Goal: Complete application form: Complete application form

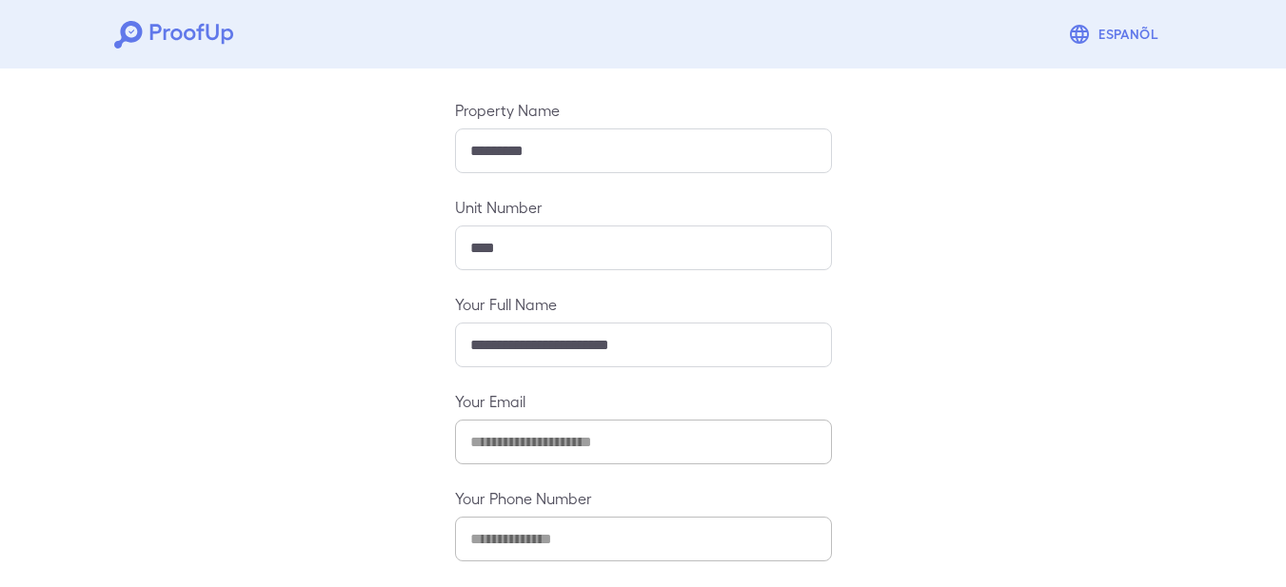
scroll to position [275, 0]
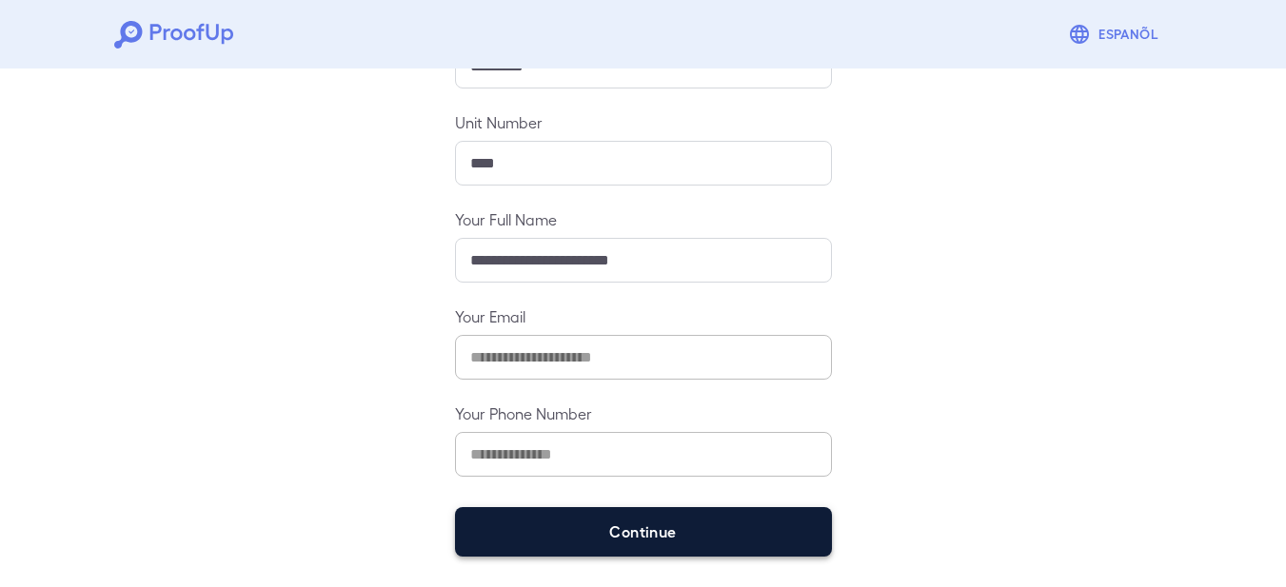
click at [634, 538] on button "Continue" at bounding box center [643, 531] width 377 height 49
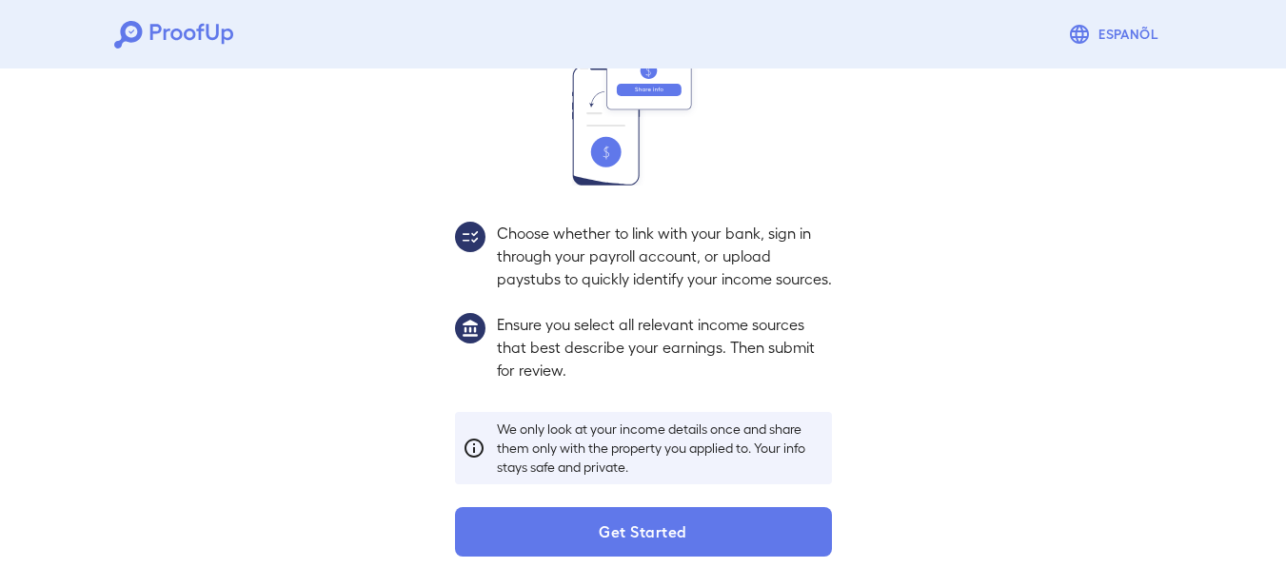
scroll to position [248, 0]
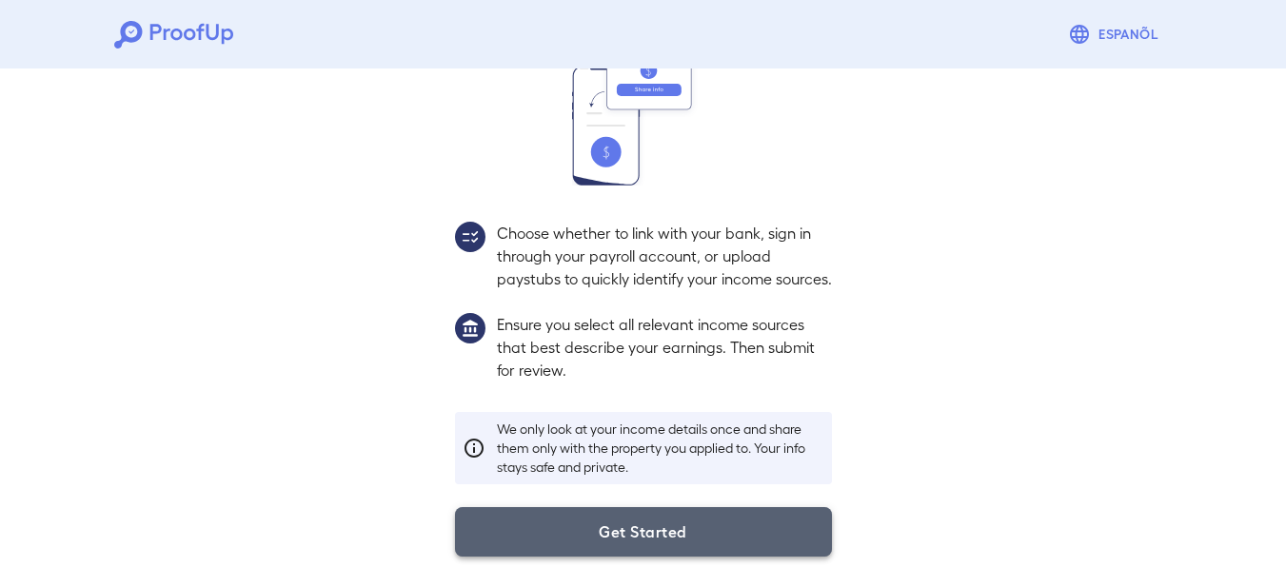
click at [670, 528] on button "Get Started" at bounding box center [643, 531] width 377 height 49
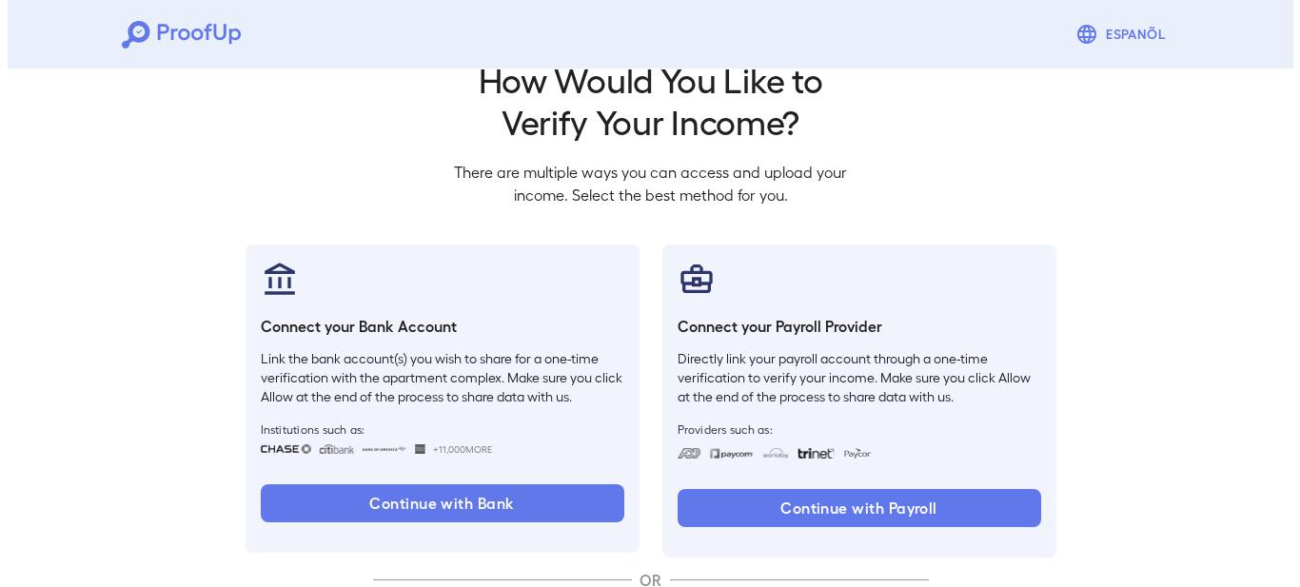
scroll to position [140, 0]
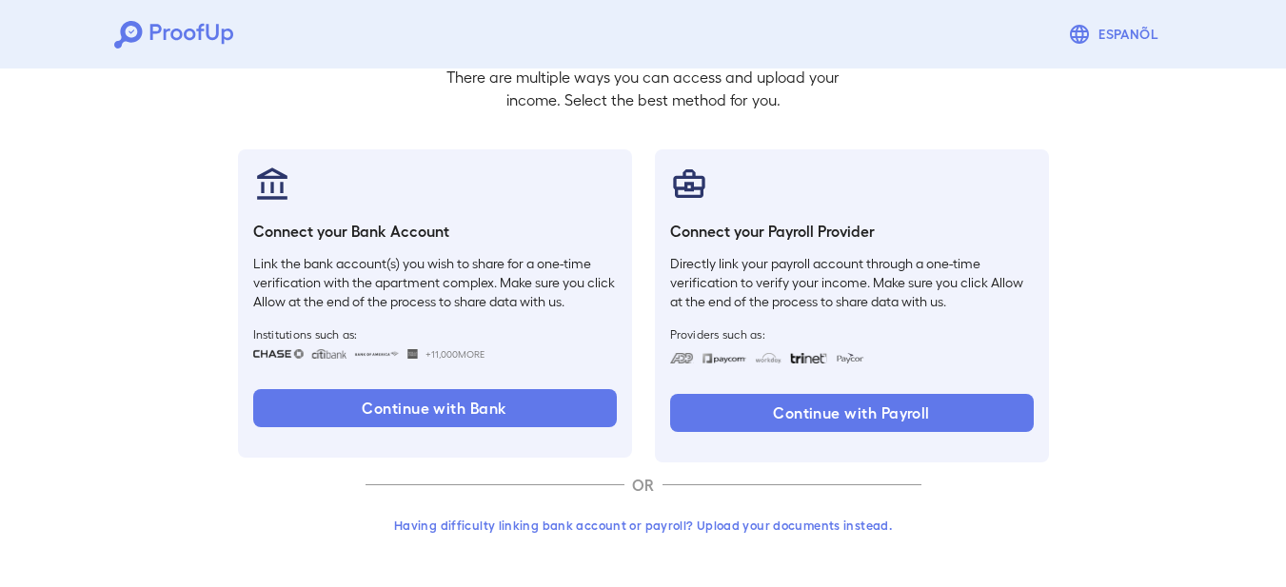
click at [841, 525] on button "Having difficulty linking bank account or payroll? Upload your documents instea…" at bounding box center [644, 525] width 556 height 34
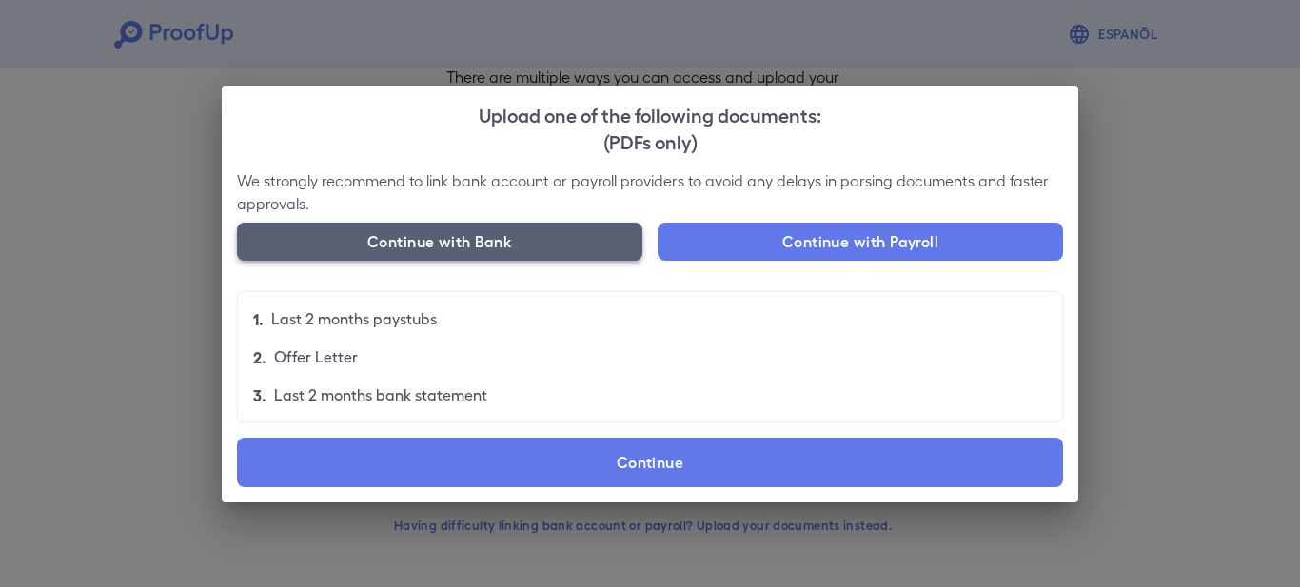
click at [476, 239] on button "Continue with Bank" at bounding box center [440, 242] width 406 height 38
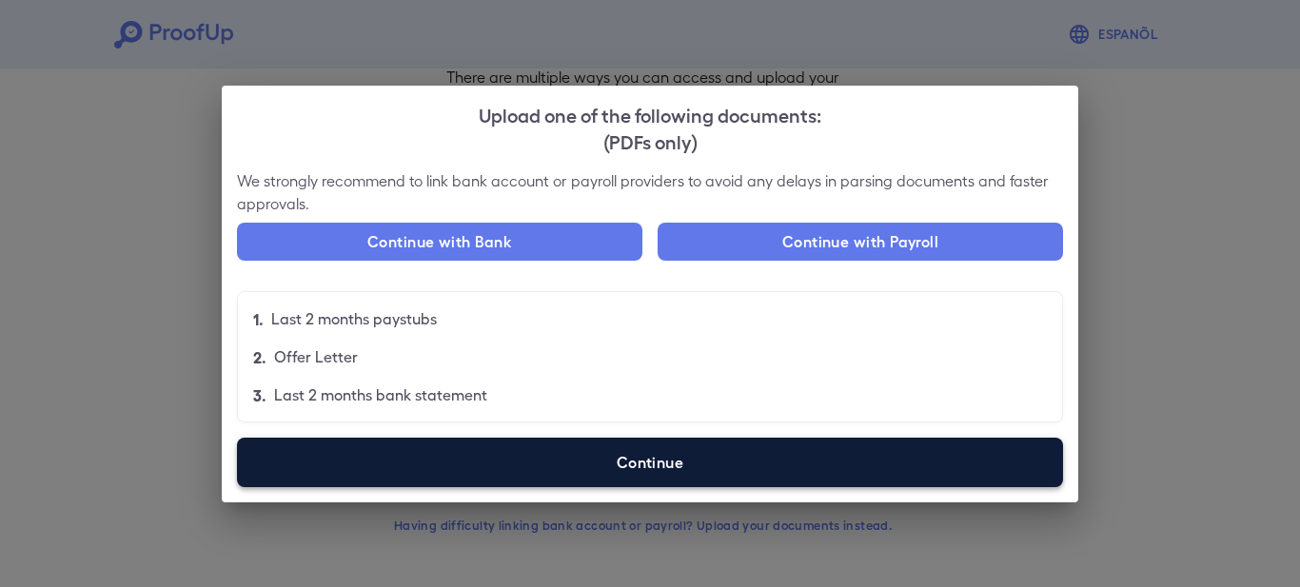
click at [622, 465] on label "Continue" at bounding box center [650, 462] width 826 height 49
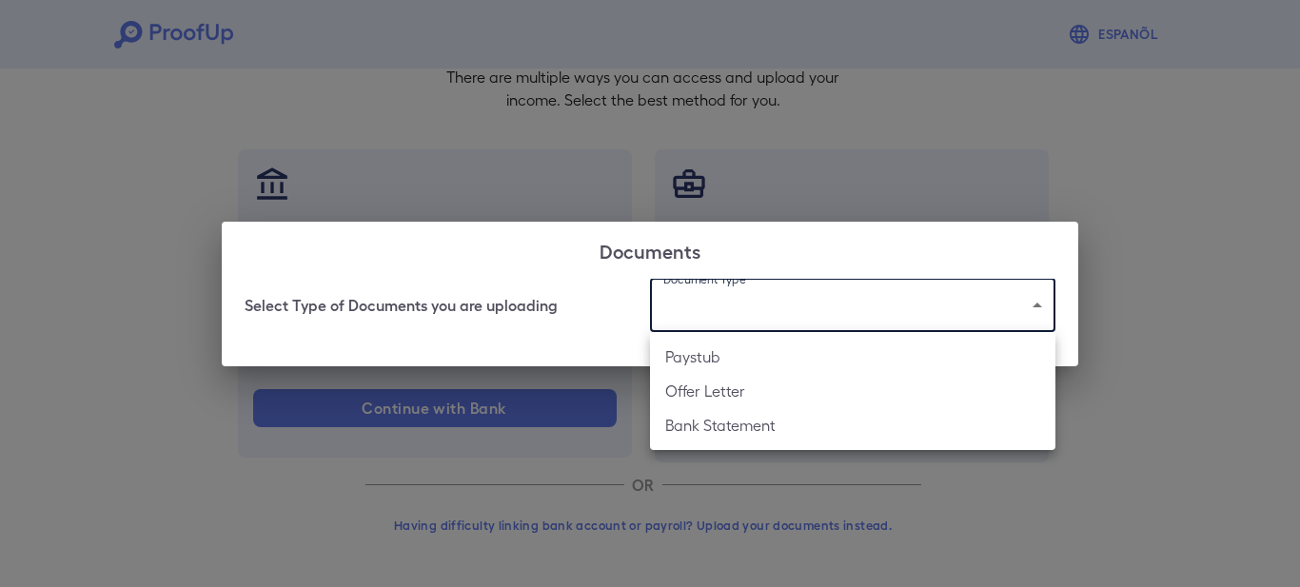
click at [1031, 310] on body "Espanõl Go back How Would You Like to Verify Your Income? There are multiple wa…" at bounding box center [650, 223] width 1300 height 727
click at [888, 426] on li "Bank Statement" at bounding box center [853, 425] width 406 height 34
type input "**********"
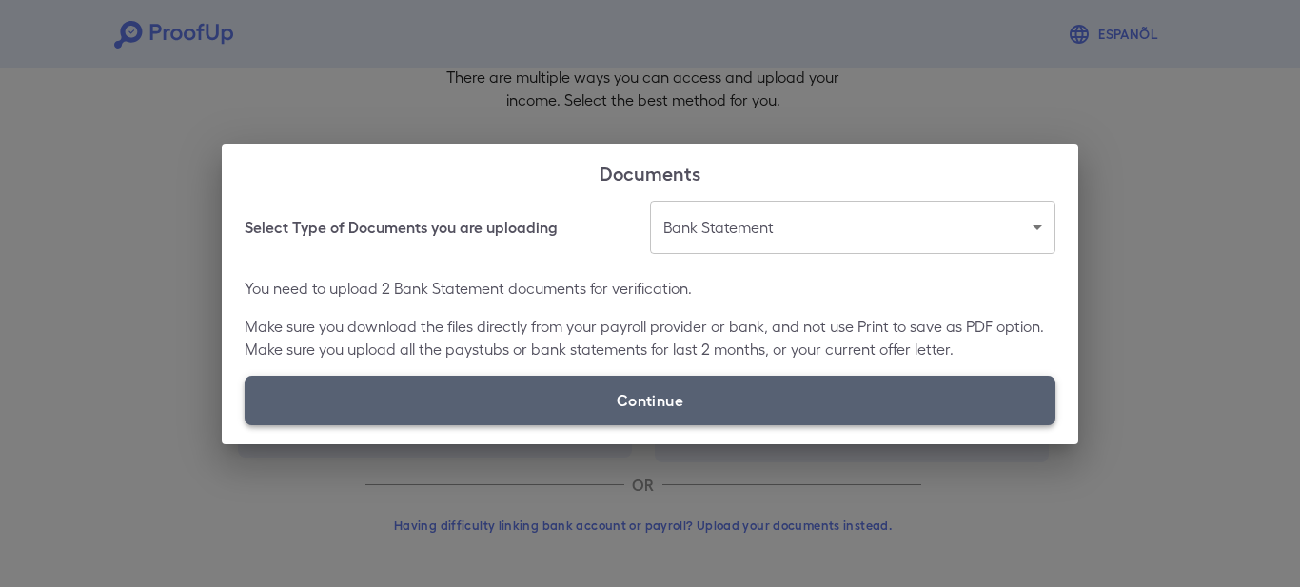
click at [640, 411] on label "Continue" at bounding box center [650, 400] width 811 height 49
click at [246, 425] on input "Continue" at bounding box center [245, 425] width 1 height 1
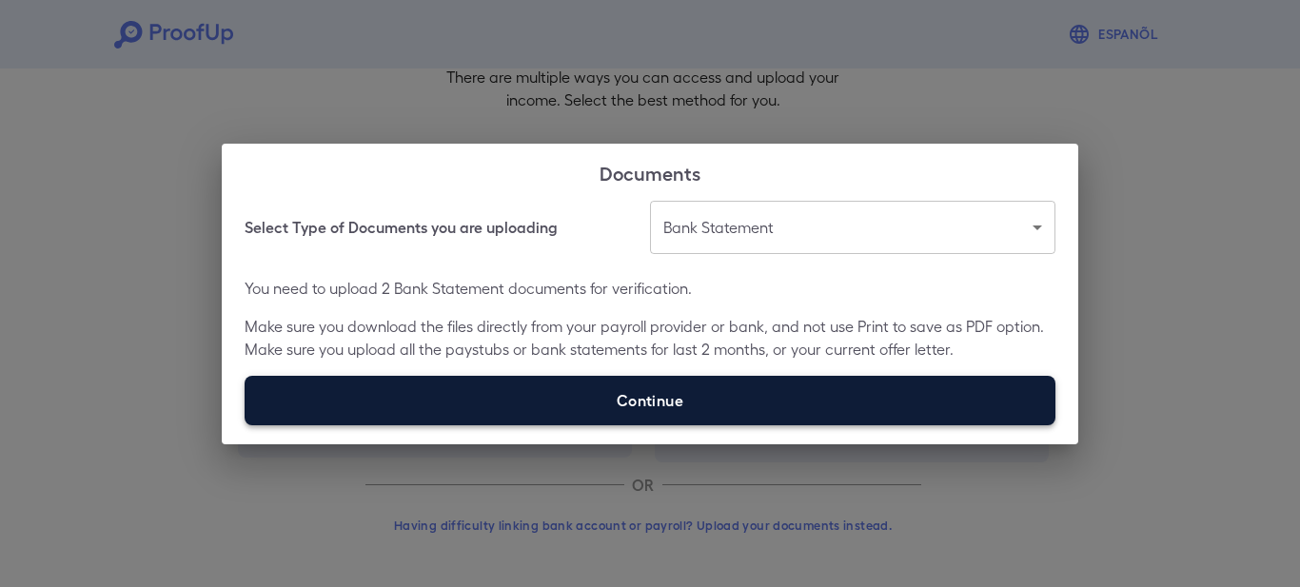
click at [621, 400] on label "Continue" at bounding box center [650, 400] width 811 height 49
click at [246, 425] on input "Continue" at bounding box center [245, 425] width 1 height 1
type input "**********"
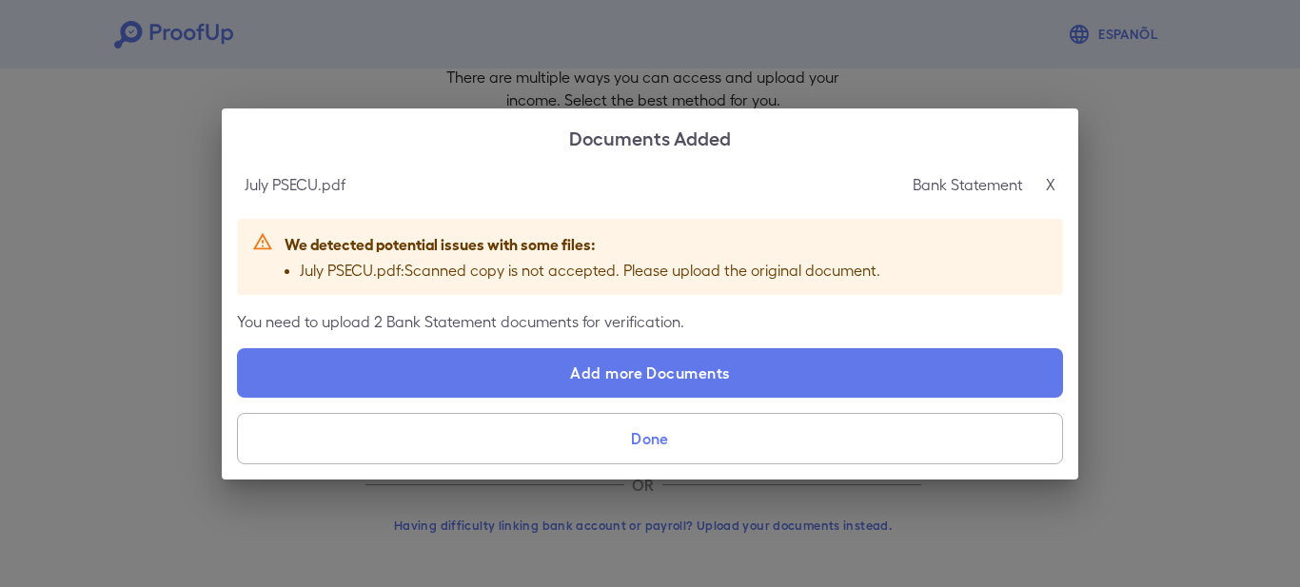
click at [1046, 187] on p "X" at bounding box center [1051, 184] width 10 height 23
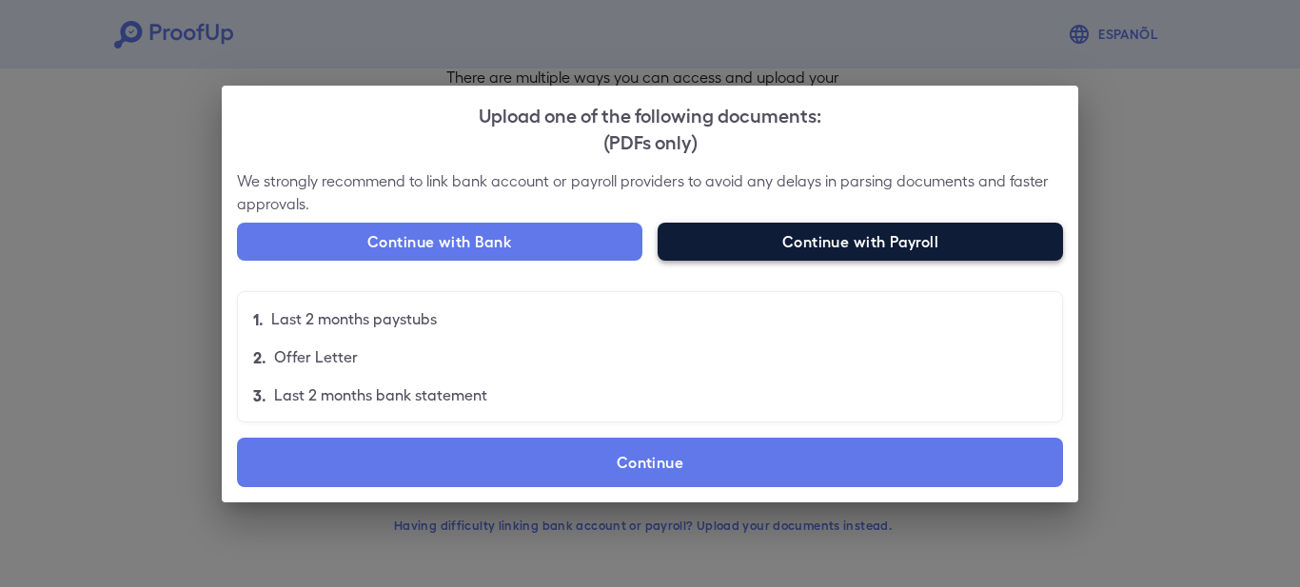
click at [803, 256] on button "Continue with Payroll" at bounding box center [861, 242] width 406 height 38
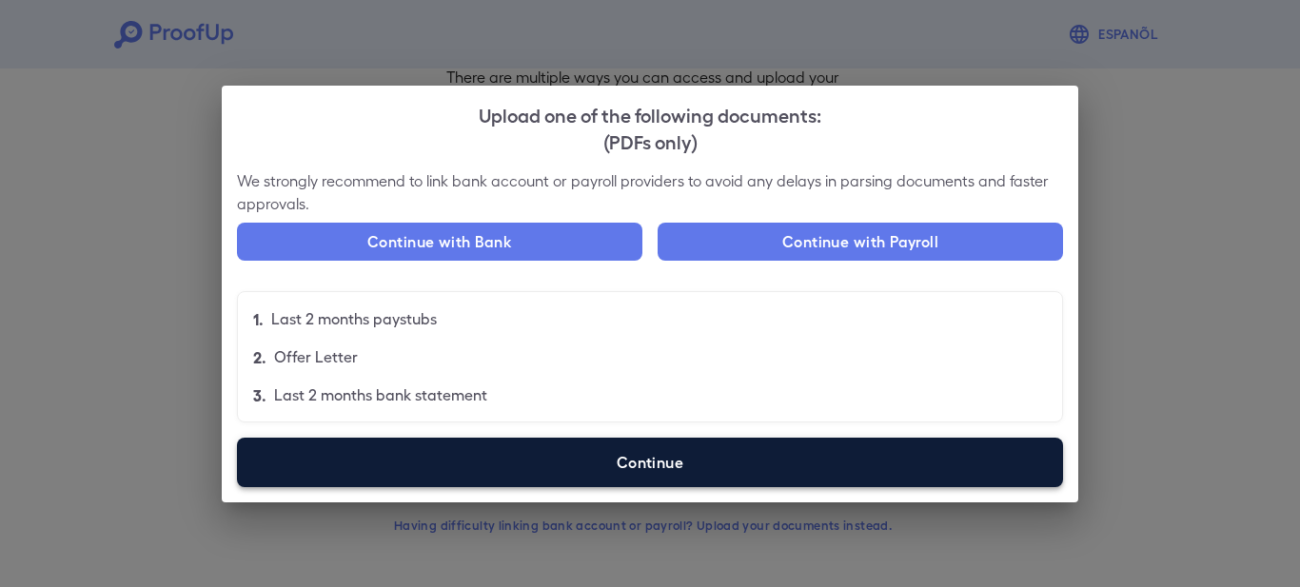
click at [525, 462] on label "Continue" at bounding box center [650, 462] width 826 height 49
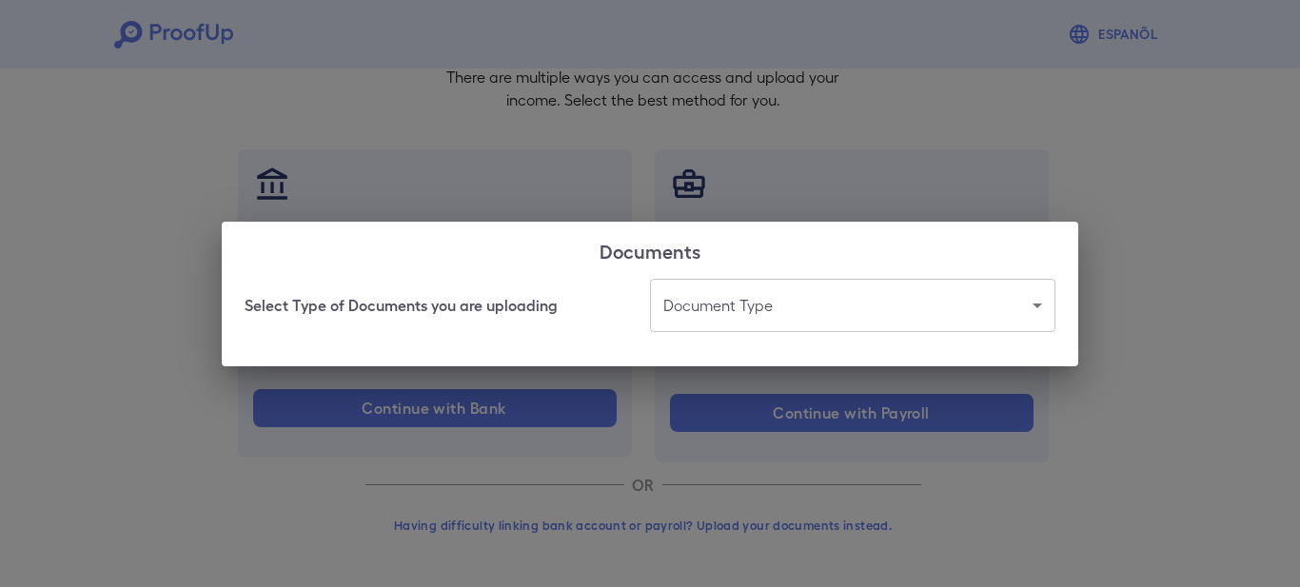
click at [1040, 306] on body "Espanõl Go back How Would You Like to Verify Your Income? There are multiple wa…" at bounding box center [650, 223] width 1300 height 727
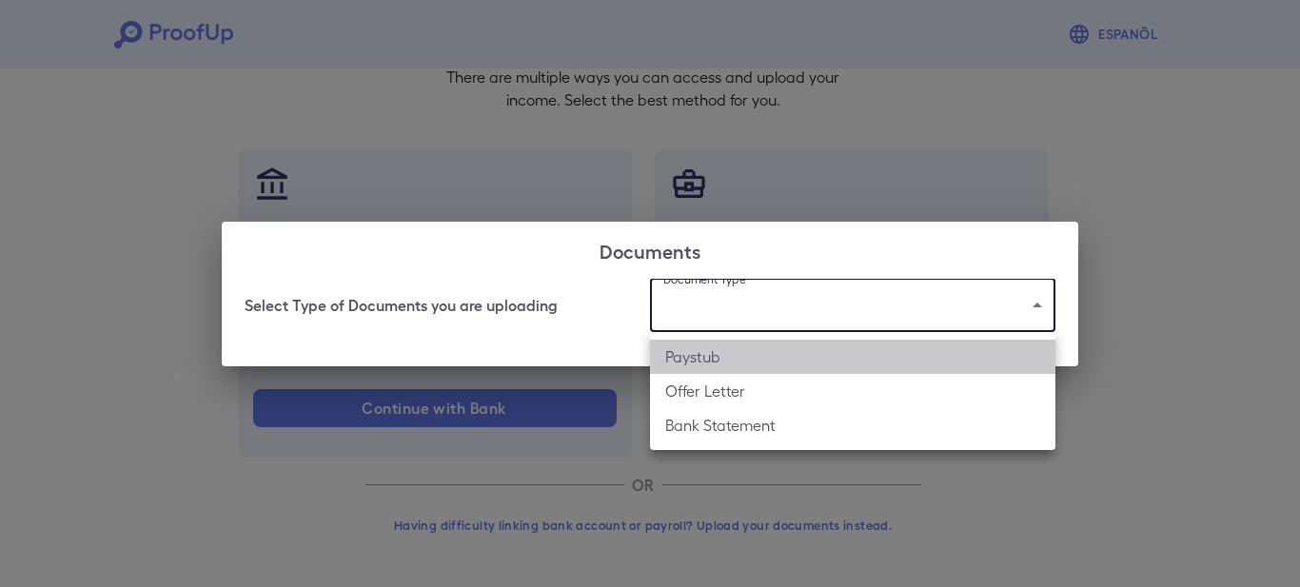
click at [950, 360] on li "Paystub" at bounding box center [853, 357] width 406 height 34
type input "*******"
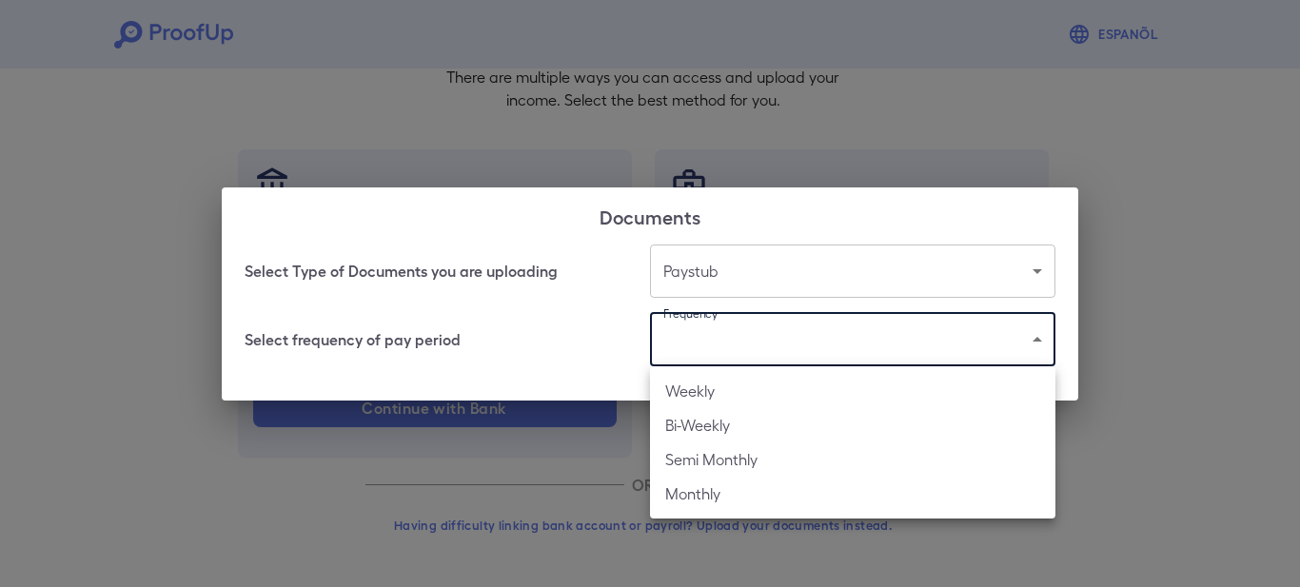
click at [1026, 345] on body "Espanõl Go back How Would You Like to Verify Your Income? There are multiple wa…" at bounding box center [650, 223] width 1300 height 727
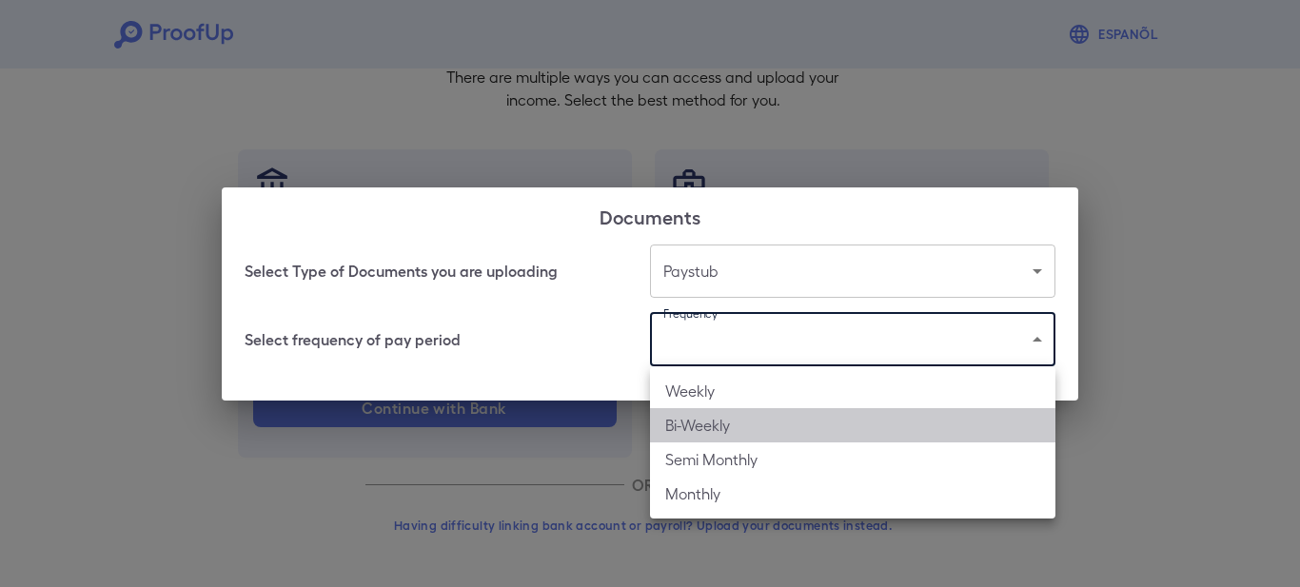
click at [936, 411] on li "Bi-Weekly" at bounding box center [853, 425] width 406 height 34
type input "*********"
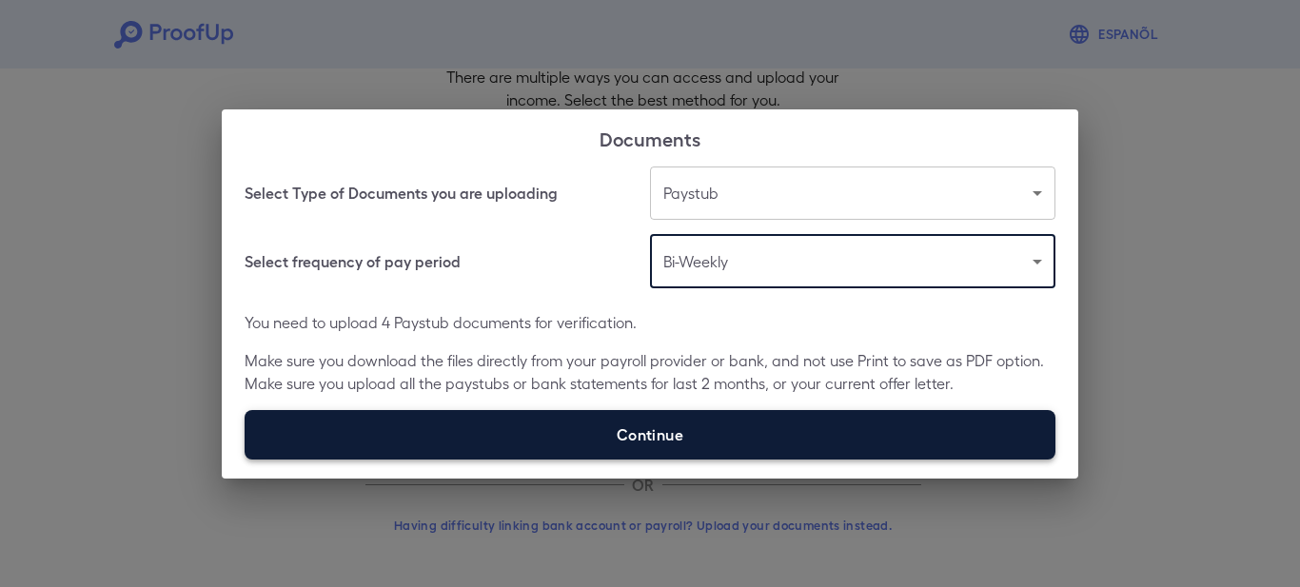
click at [622, 443] on label "Continue" at bounding box center [650, 434] width 811 height 49
click at [246, 459] on input "Continue" at bounding box center [245, 459] width 1 height 1
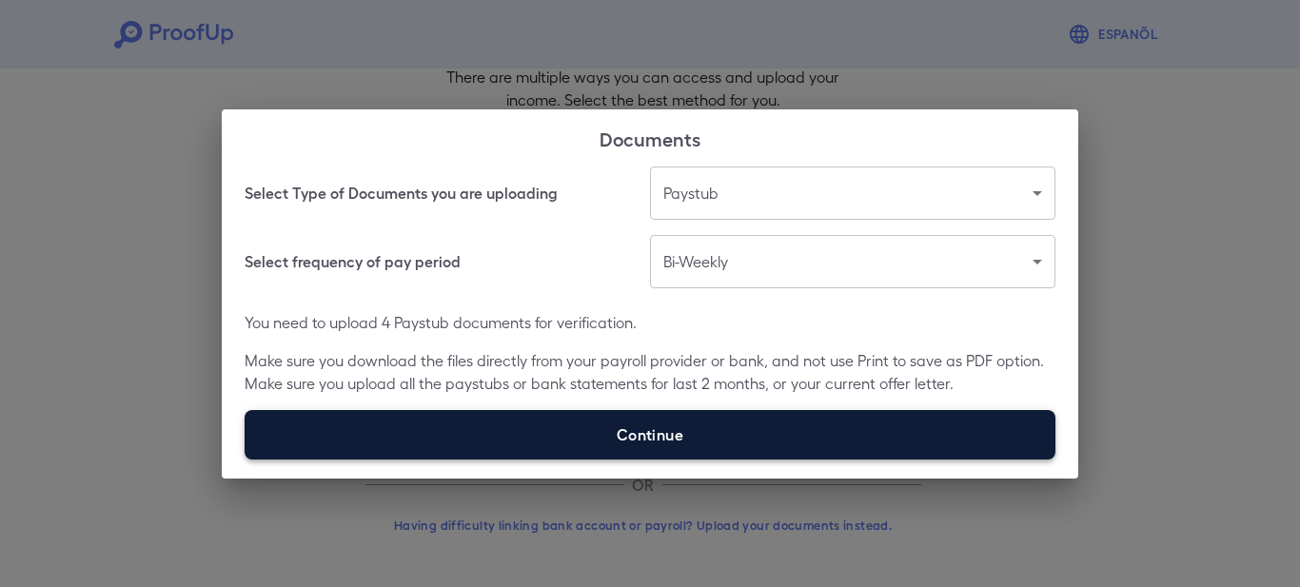
type input "**********"
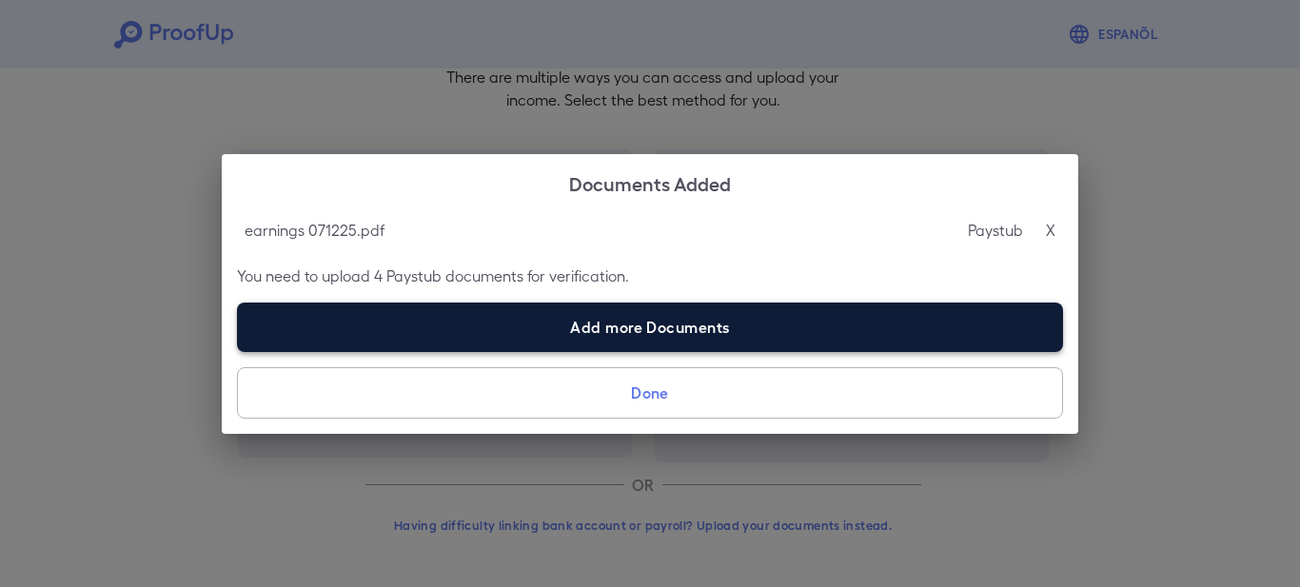
click at [682, 332] on label "Add more Documents" at bounding box center [650, 327] width 826 height 49
click at [238, 351] on input "Add more Documents" at bounding box center [237, 351] width 1 height 1
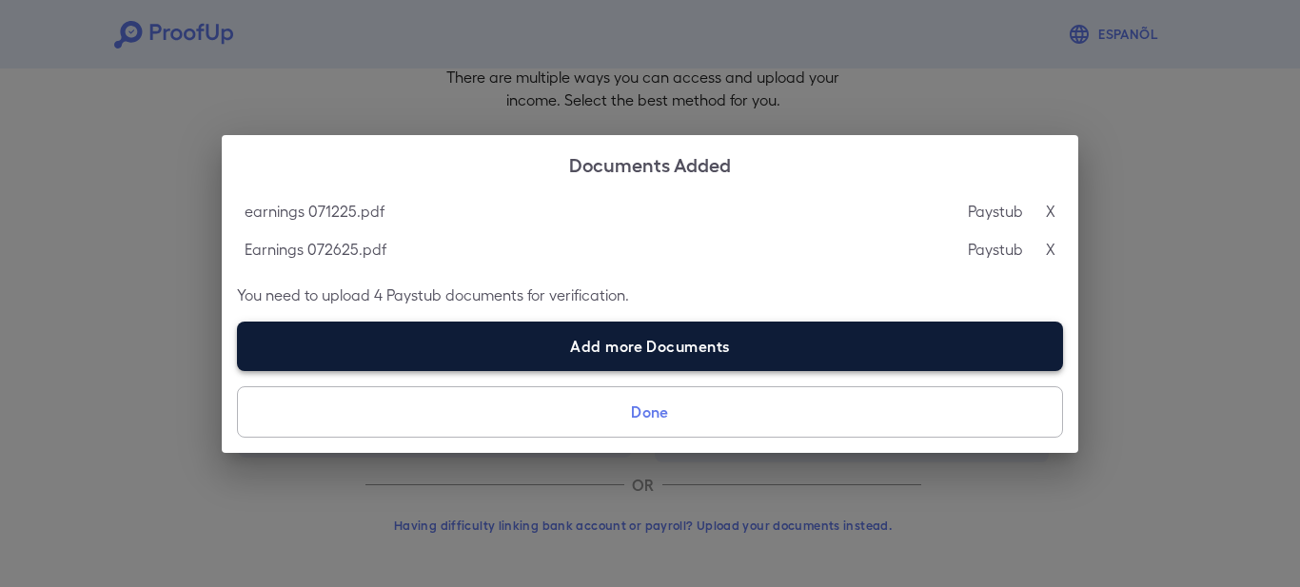
click at [590, 358] on label "Add more Documents" at bounding box center [650, 346] width 826 height 49
click at [238, 370] on input "Add more Documents" at bounding box center [237, 370] width 1 height 1
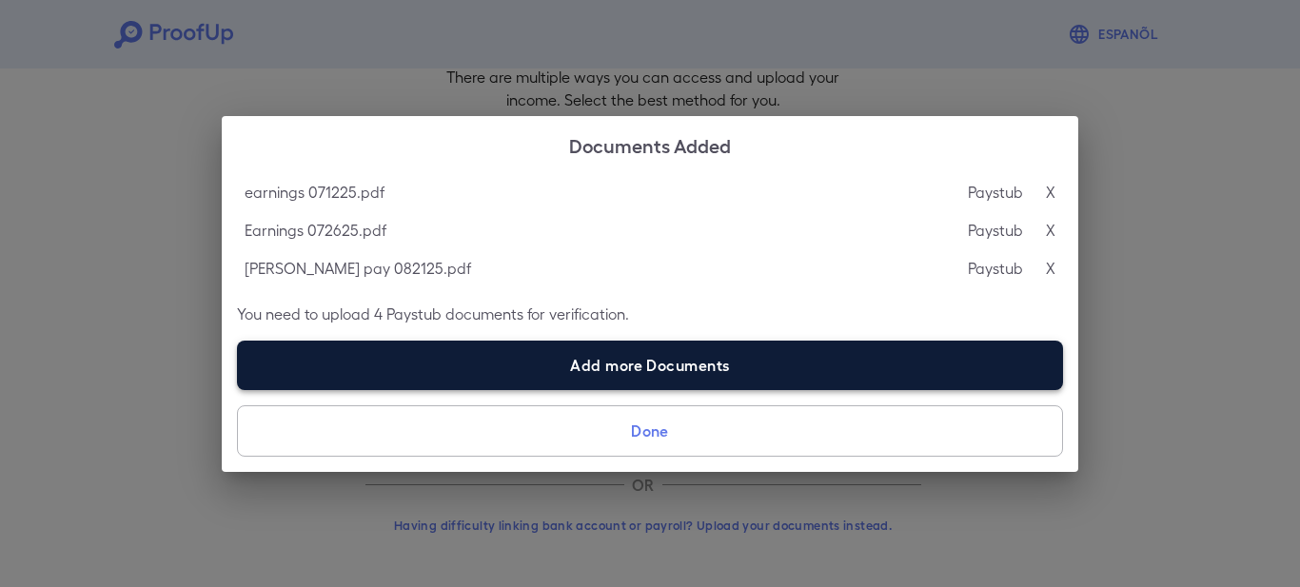
click at [601, 374] on label "Add more Documents" at bounding box center [650, 365] width 826 height 49
click at [238, 389] on input "Add more Documents" at bounding box center [237, 389] width 1 height 1
type input "**********"
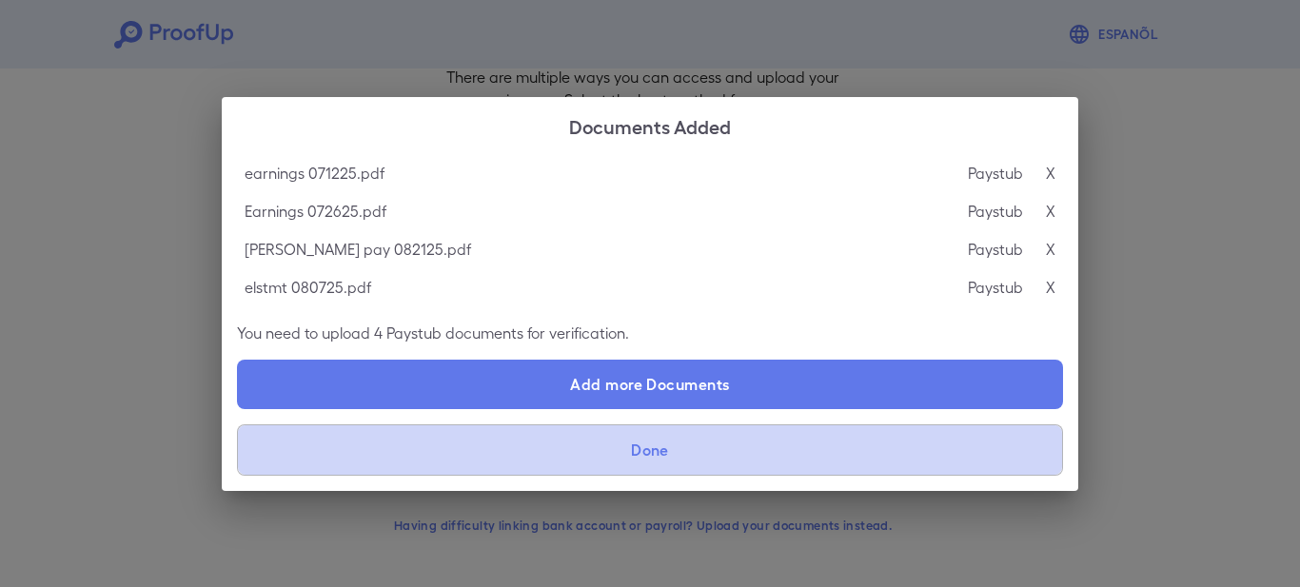
click at [653, 459] on button "Done" at bounding box center [650, 450] width 826 height 51
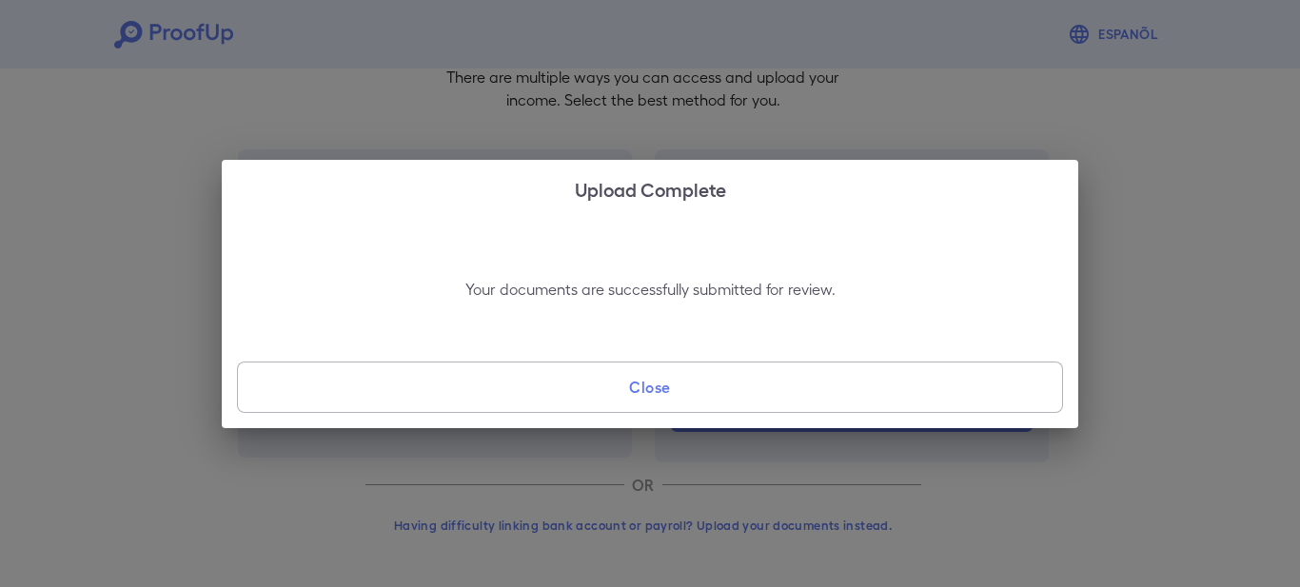
click at [648, 390] on button "Close" at bounding box center [650, 387] width 826 height 51
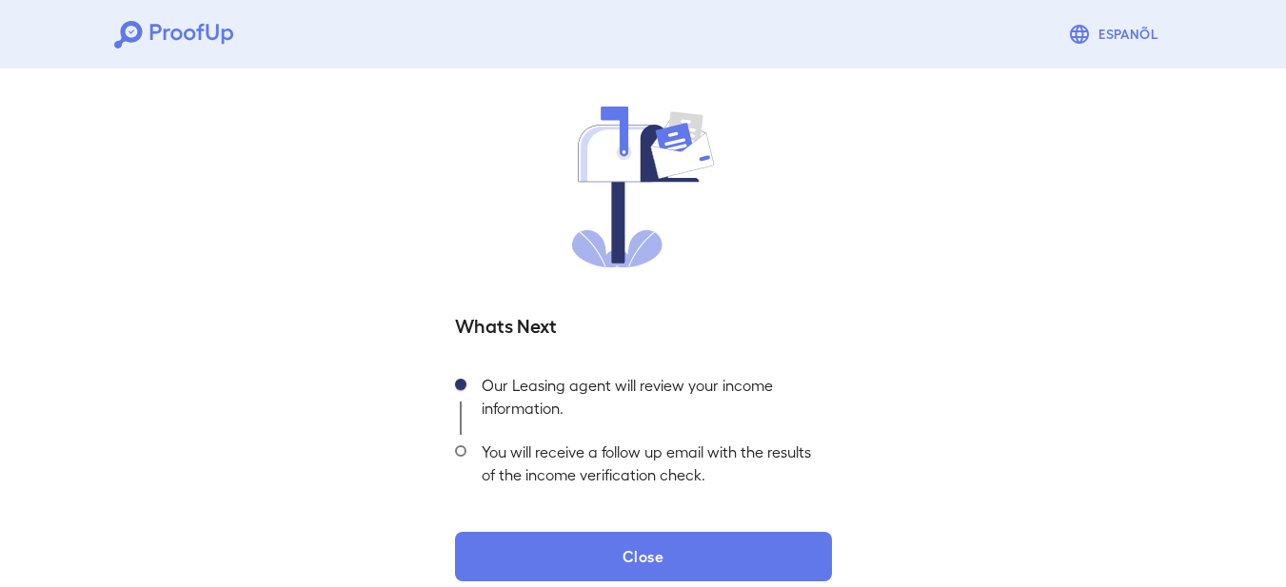
scroll to position [143, 0]
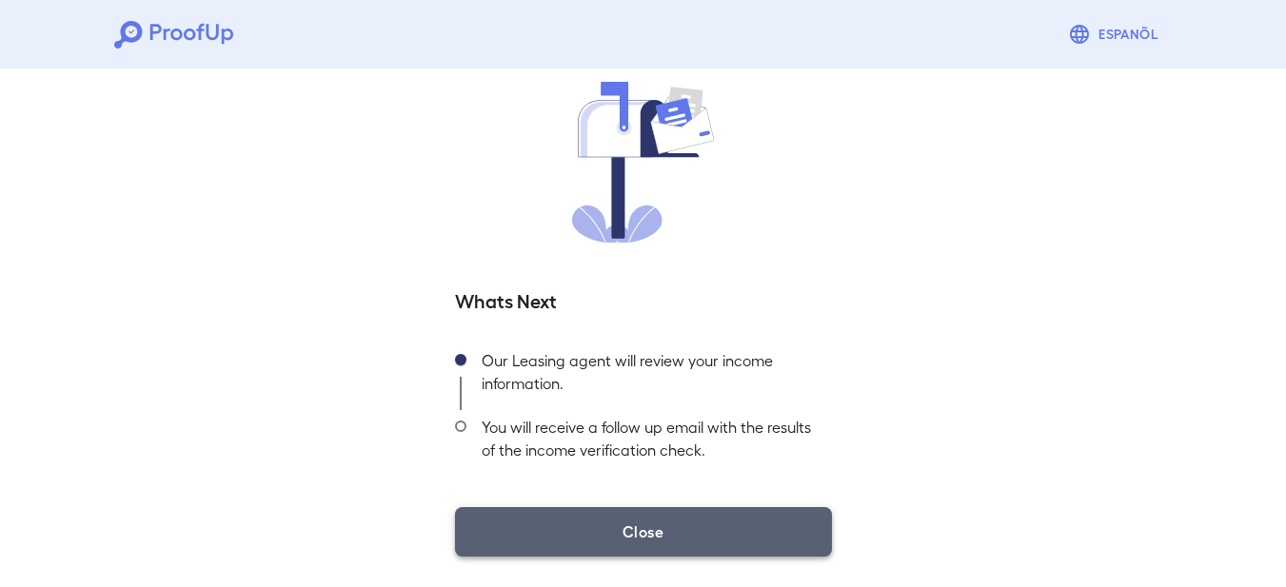
click at [643, 545] on button "Close" at bounding box center [643, 531] width 377 height 49
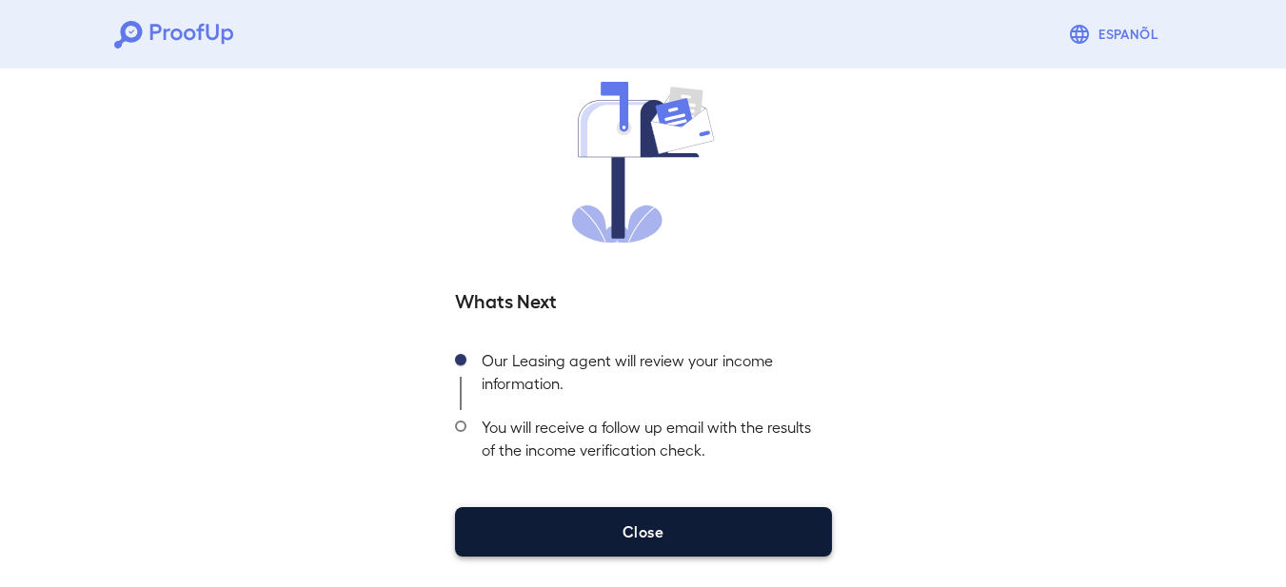
click at [600, 533] on button "Close" at bounding box center [643, 531] width 377 height 49
